Goal: Task Accomplishment & Management: Use online tool/utility

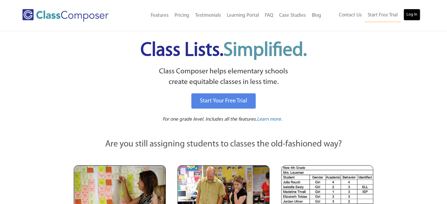
click at [408, 10] on link "Log In" at bounding box center [412, 15] width 17 height 12
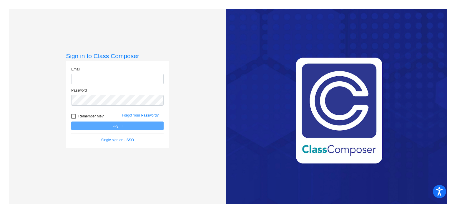
type input "[EMAIL_ADDRESS][DOMAIN_NAME]"
click at [121, 124] on button "Log In" at bounding box center [117, 126] width 92 height 9
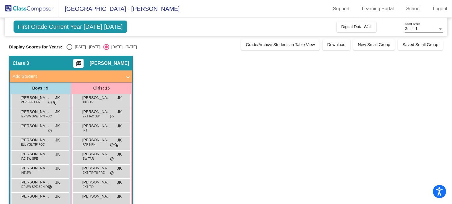
click at [71, 46] on div "Select an option" at bounding box center [69, 47] width 6 height 6
click at [69, 50] on input "[DATE] - [DATE]" at bounding box center [69, 50] width 0 height 0
radio input "true"
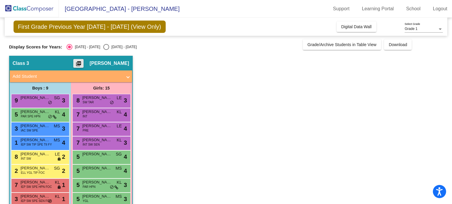
click at [82, 64] on mat-icon "picture_as_pdf" at bounding box center [78, 65] width 7 height 8
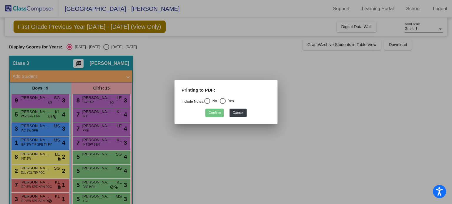
click at [208, 101] on div "Select an option" at bounding box center [207, 101] width 6 height 6
click at [207, 104] on input "No" at bounding box center [207, 104] width 0 height 0
radio input "true"
click at [216, 112] on button "Confirm" at bounding box center [214, 113] width 18 height 9
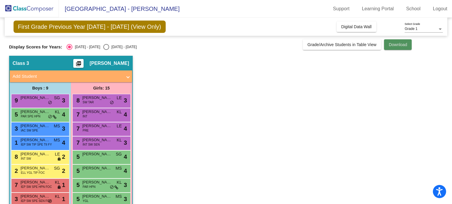
click at [394, 45] on span "Download" at bounding box center [398, 44] width 18 height 5
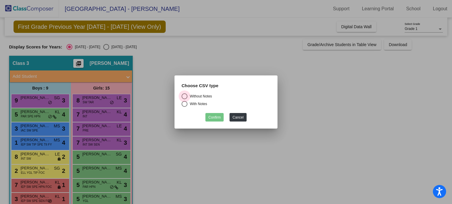
click at [184, 97] on div "Select an option" at bounding box center [184, 97] width 6 height 6
click at [184, 99] on input "Without Notes" at bounding box center [184, 99] width 0 height 0
radio input "true"
click at [212, 116] on button "Confirm" at bounding box center [214, 117] width 18 height 9
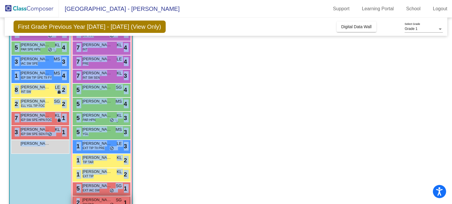
scroll to position [76, 0]
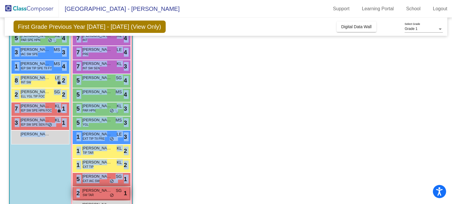
drag, startPoint x: 24, startPoint y: 59, endPoint x: 123, endPoint y: 193, distance: 167.0
click at [0, 0] on div "Boys : 9 9 [PERSON_NAME] SG lock do_not_disturb_alt 3 5 [PERSON_NAME] PAR SPE H…" at bounding box center [0, 0] width 0 height 0
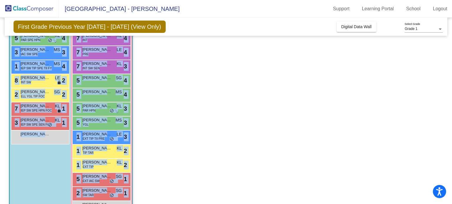
click at [190, 142] on app-classroom "Class 3 picture_as_pdf [PERSON_NAME] Add Student First Name Last Name Student I…" at bounding box center [226, 108] width 434 height 259
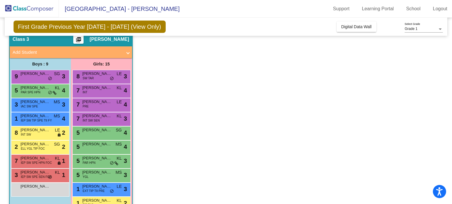
scroll to position [0, 0]
